Goal: Task Accomplishment & Management: Use online tool/utility

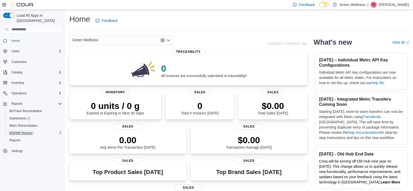
click at [25, 131] on span "MSPMP Reports" at bounding box center [20, 133] width 23 height 4
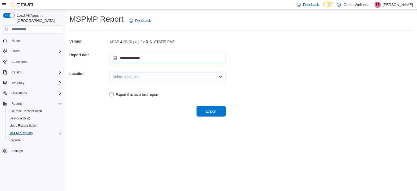
click at [163, 58] on input "**********" at bounding box center [167, 58] width 116 height 10
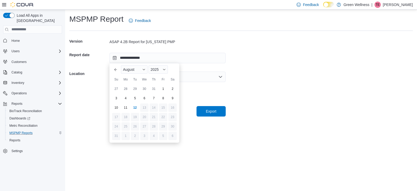
drag, startPoint x: 127, startPoint y: 108, endPoint x: 130, endPoint y: 106, distance: 3.8
click at [127, 108] on div "11" at bounding box center [125, 107] width 8 height 8
type input "**********"
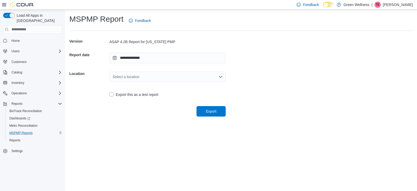
click at [166, 81] on div "Select a location" at bounding box center [167, 76] width 116 height 10
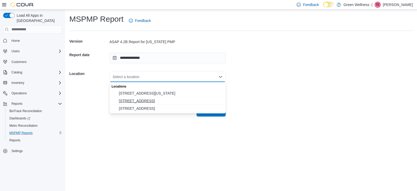
click at [153, 101] on span "[STREET_ADDRESS]" at bounding box center [171, 100] width 104 height 5
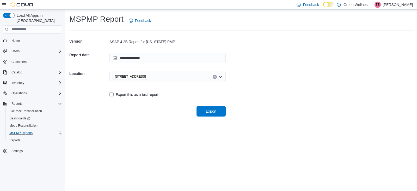
click at [251, 100] on form "**********" at bounding box center [241, 75] width 344 height 81
click at [211, 111] on span "Export" at bounding box center [211, 110] width 10 height 5
click at [253, 59] on form "**********" at bounding box center [241, 75] width 344 height 81
click at [13, 138] on span "Reports" at bounding box center [14, 140] width 11 height 4
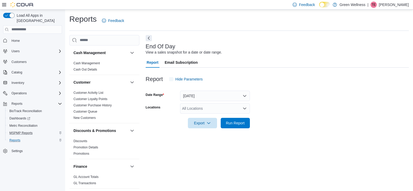
scroll to position [2, 0]
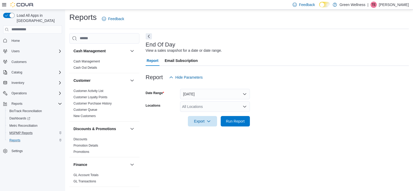
click at [214, 107] on div "All Locations" at bounding box center [215, 106] width 70 height 10
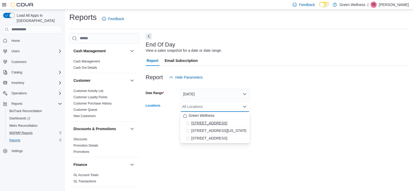
click at [218, 122] on span "[STREET_ADDRESS]" at bounding box center [209, 122] width 36 height 5
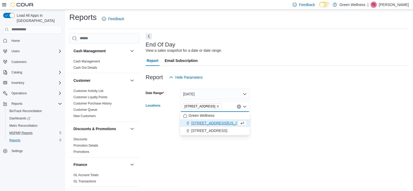
click at [291, 111] on form "Date Range [DATE] Locations [STREET_ADDRESS] Combo box. Selected. [STREET_ADDRE…" at bounding box center [277, 104] width 263 height 44
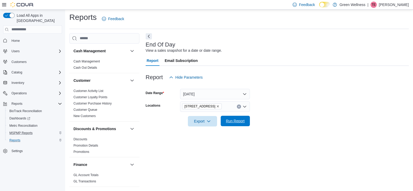
click at [228, 121] on span "Run Report" at bounding box center [235, 120] width 19 height 5
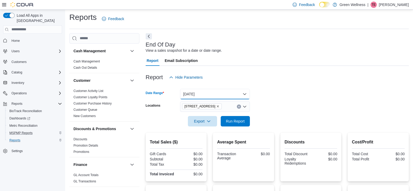
click at [220, 93] on button "[DATE]" at bounding box center [215, 94] width 70 height 10
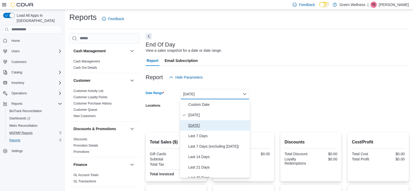
click at [202, 124] on span "[DATE]" at bounding box center [217, 125] width 59 height 6
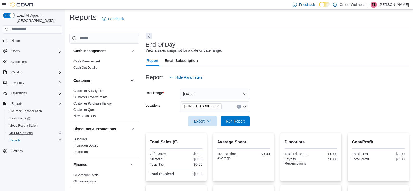
click at [288, 92] on form "Date Range [DATE] Locations [STREET_ADDRESS] Export Run Report" at bounding box center [277, 104] width 263 height 44
click at [234, 122] on span "Run Report" at bounding box center [235, 120] width 19 height 5
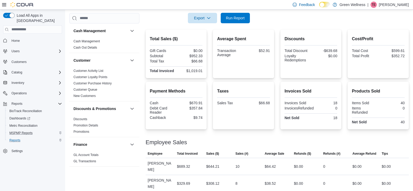
scroll to position [106, 0]
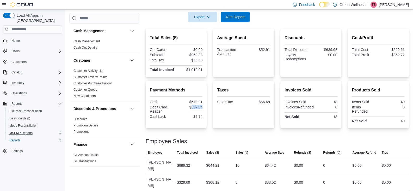
drag, startPoint x: 204, startPoint y: 107, endPoint x: 192, endPoint y: 108, distance: 12.0
click at [192, 108] on div "Payment Methods Cash $670.91 Debit Card Reader $357.84 Cashback $9.74" at bounding box center [176, 104] width 61 height 47
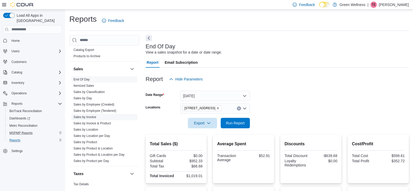
scroll to position [339, 0]
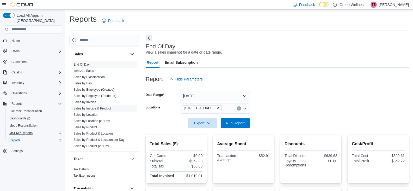
drag, startPoint x: 103, startPoint y: 109, endPoint x: 128, endPoint y: 110, distance: 24.8
click at [104, 109] on link "Sales by Invoice & Product" at bounding box center [91, 108] width 37 height 4
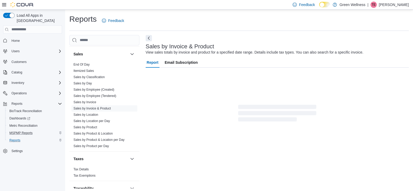
scroll to position [12, 0]
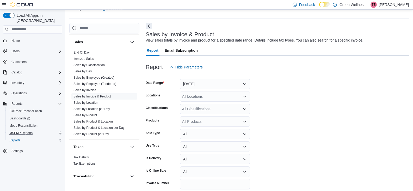
click at [216, 94] on div "All Locations" at bounding box center [215, 96] width 70 height 10
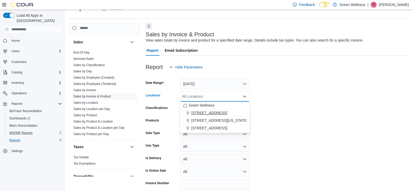
click at [211, 110] on button "[STREET_ADDRESS]" at bounding box center [215, 113] width 70 height 8
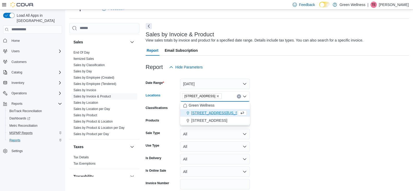
click at [295, 103] on form "Date Range [DATE] Locations [STREET_ADDRESS] Combo box. Selected. [STREET_ADDRE…" at bounding box center [277, 137] width 263 height 131
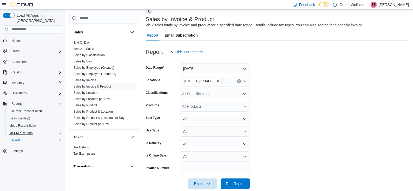
scroll to position [35, 0]
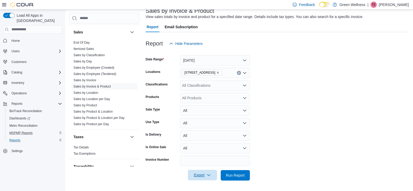
click at [206, 175] on span "Export" at bounding box center [202, 174] width 23 height 10
drag, startPoint x: 266, startPoint y: 120, endPoint x: 255, endPoint y: 143, distance: 25.8
click at [265, 121] on form "Date Range [DATE] Locations [STREET_ADDRESS] Classifications All Classification…" at bounding box center [277, 114] width 263 height 131
click at [234, 176] on span "Run Report" at bounding box center [235, 174] width 19 height 5
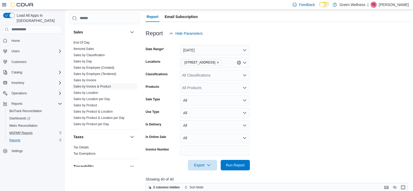
scroll to position [62, 0]
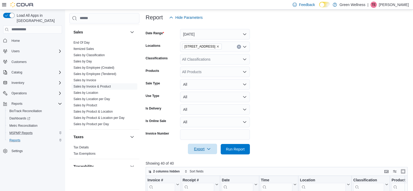
click at [194, 153] on span "Export" at bounding box center [202, 148] width 23 height 10
click at [210, 116] on span "Export to Excel" at bounding box center [203, 117] width 23 height 4
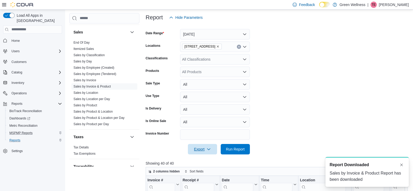
scroll to position [0, 0]
